Goal: Task Accomplishment & Management: Manage account settings

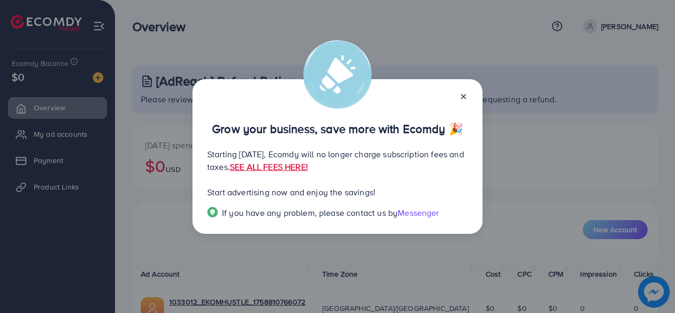
click at [466, 94] on icon at bounding box center [463, 96] width 8 height 8
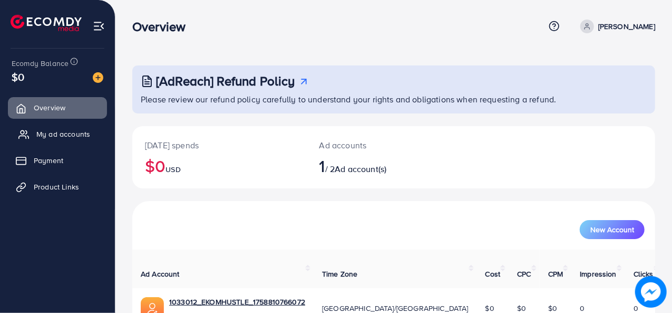
click at [75, 133] on span "My ad accounts" at bounding box center [63, 134] width 54 height 11
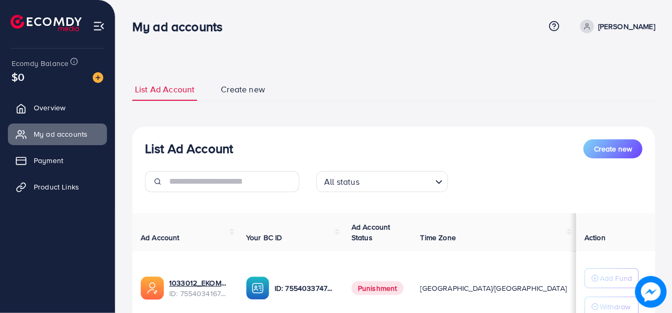
click at [393, 291] on span "Punishment" at bounding box center [378, 288] width 52 height 14
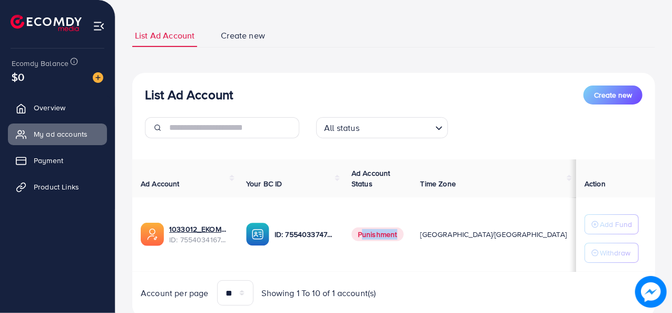
scroll to position [72, 0]
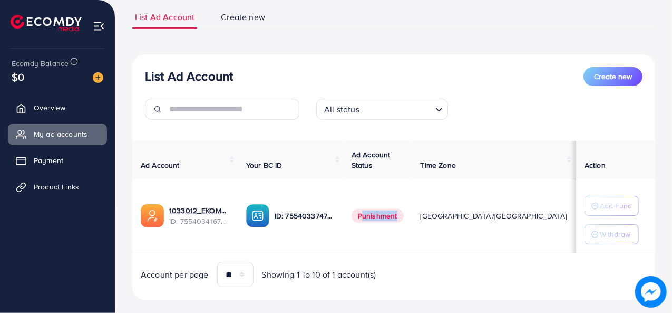
click at [647, 284] on img at bounding box center [651, 292] width 32 height 32
